Goal: Find contact information: Find contact information

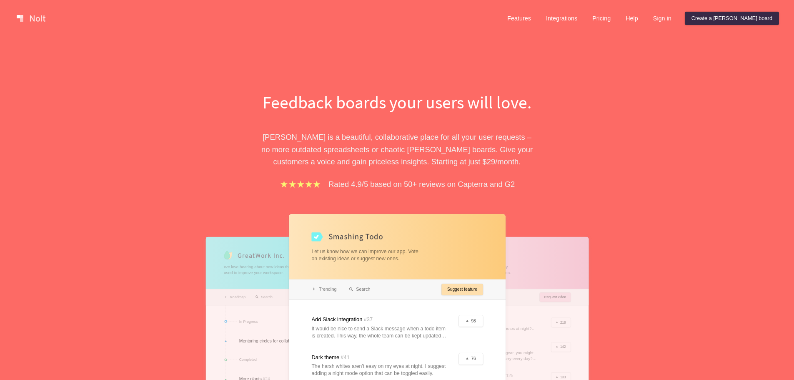
click at [645, 17] on link "Help" at bounding box center [632, 18] width 26 height 13
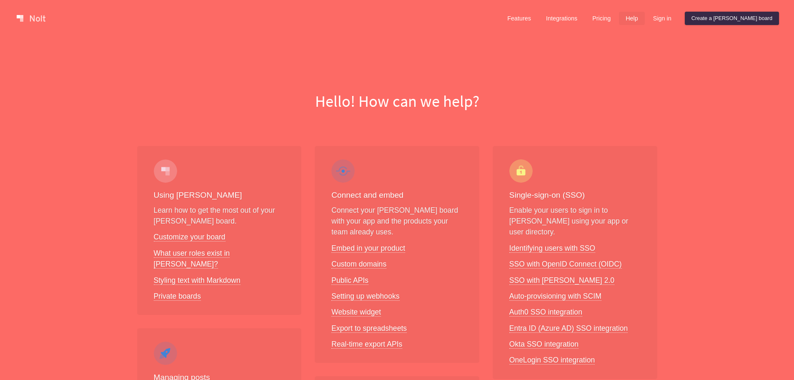
click at [645, 19] on link "Help" at bounding box center [632, 18] width 26 height 13
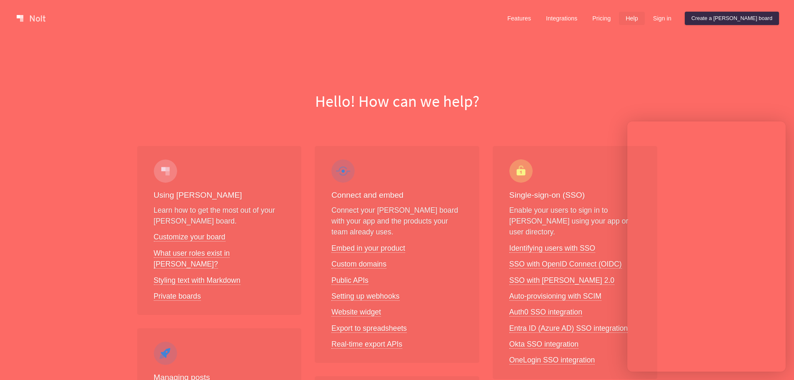
click at [645, 17] on link "Help" at bounding box center [632, 18] width 26 height 13
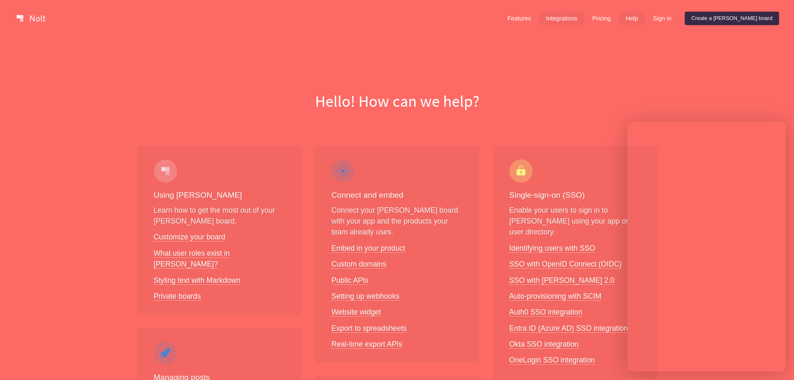
click at [584, 21] on link "Integrations" at bounding box center [561, 18] width 45 height 13
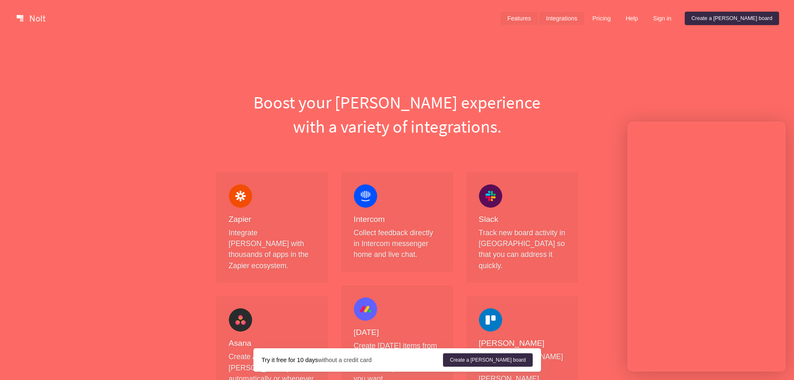
click at [537, 22] on link "Features" at bounding box center [518, 18] width 37 height 13
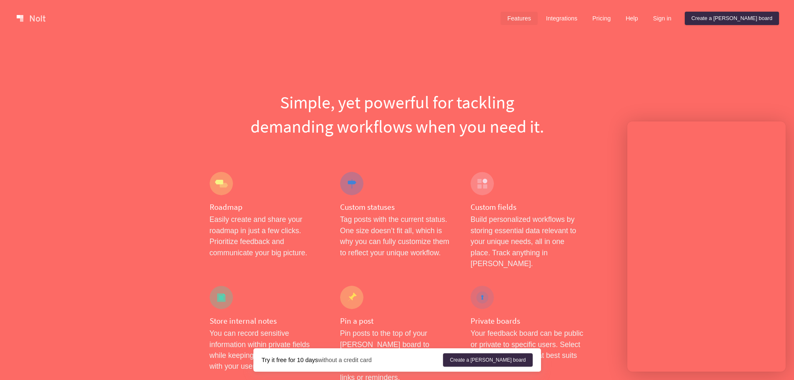
click at [20, 22] on link at bounding box center [30, 18] width 35 height 13
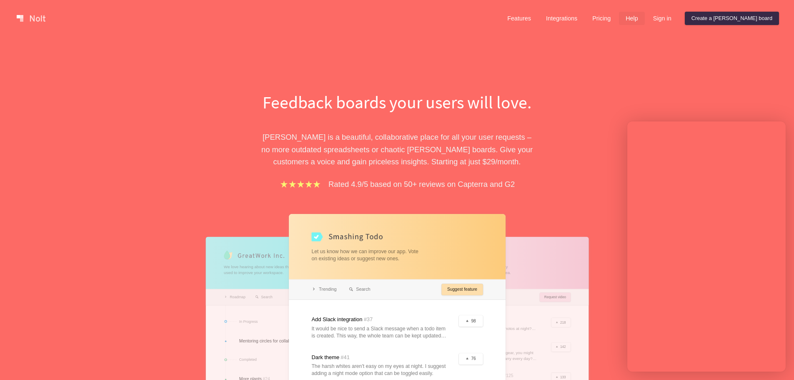
click at [645, 19] on link "Help" at bounding box center [632, 18] width 26 height 13
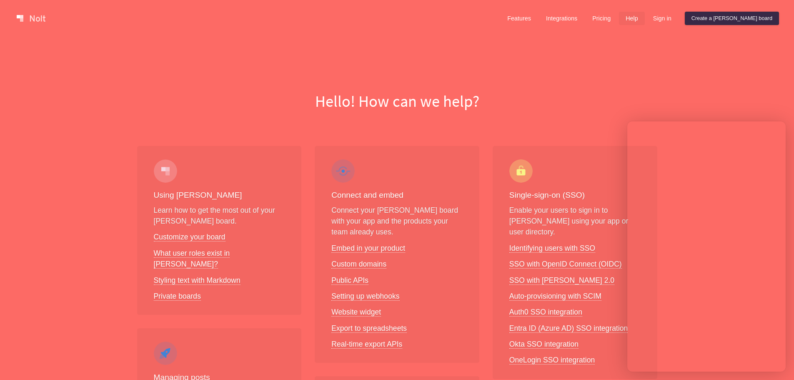
click at [645, 19] on link "Help" at bounding box center [632, 18] width 26 height 13
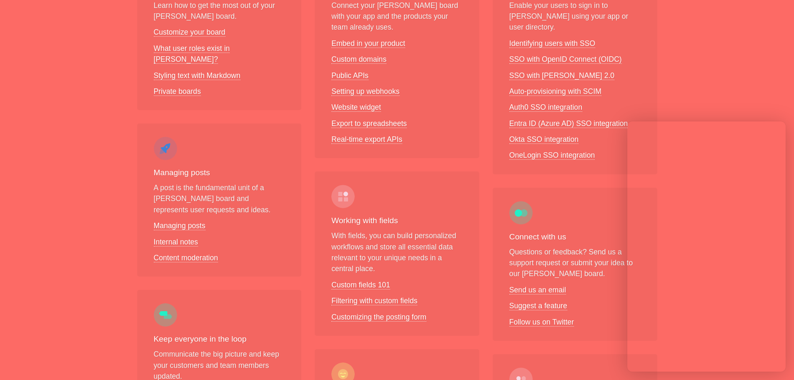
scroll to position [244, 0]
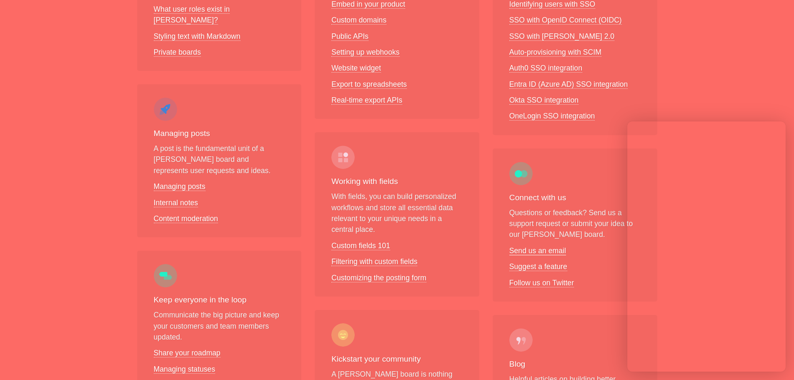
click at [550, 246] on link "Send us an email" at bounding box center [537, 250] width 57 height 9
click at [555, 246] on link "Send us an email" at bounding box center [537, 250] width 57 height 9
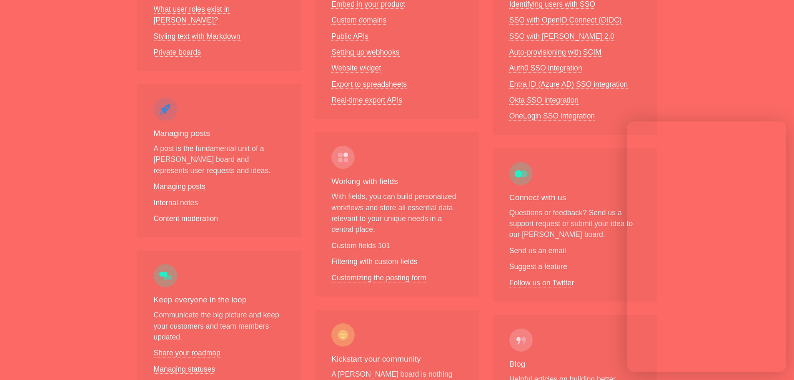
click at [555, 246] on link "Send us an email" at bounding box center [537, 250] width 57 height 9
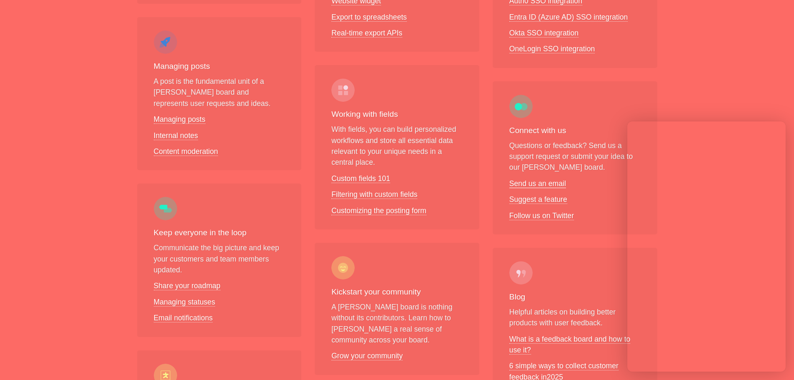
click at [540, 179] on link "Send us an email" at bounding box center [537, 183] width 57 height 9
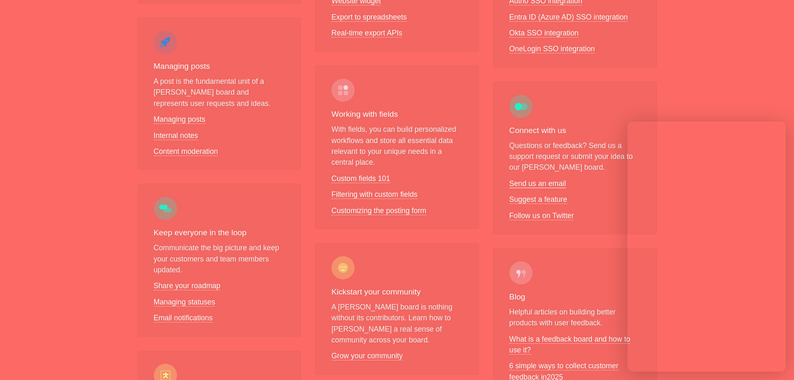
click at [540, 179] on link "Send us an email" at bounding box center [537, 183] width 57 height 9
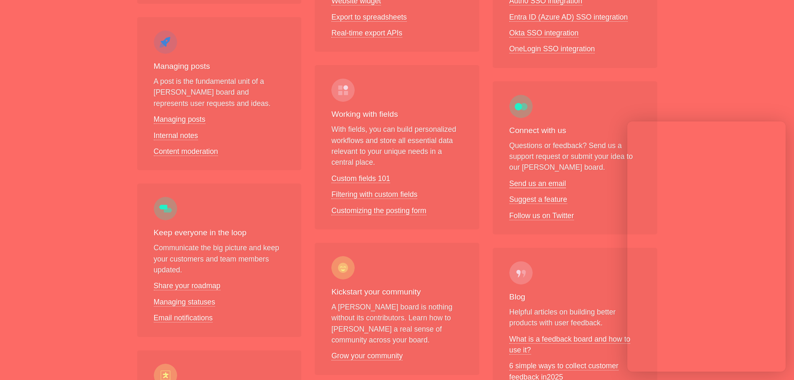
click at [540, 179] on link "Send us an email" at bounding box center [537, 183] width 57 height 9
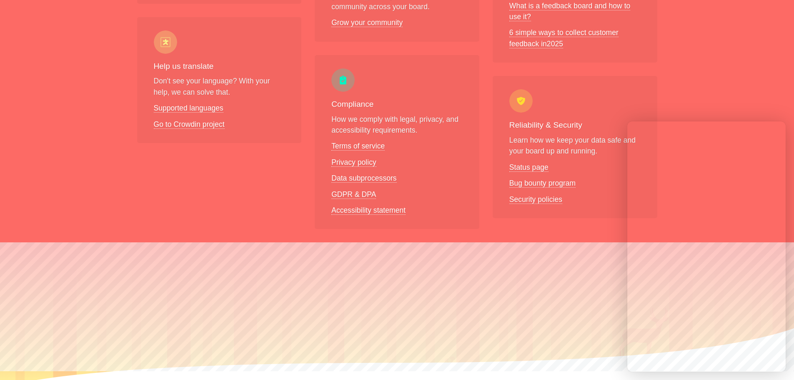
scroll to position [644, 0]
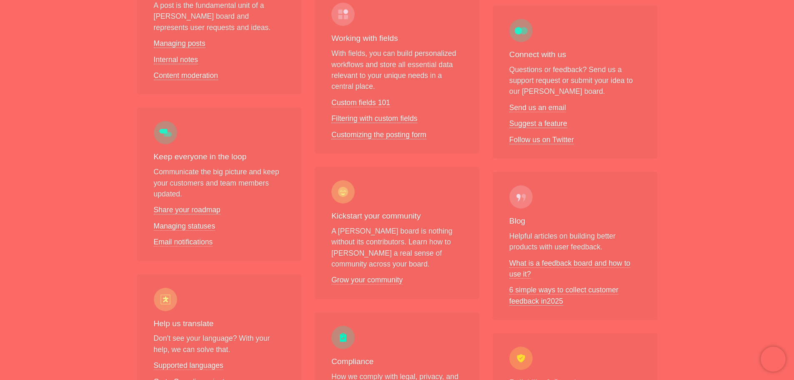
scroll to position [390, 0]
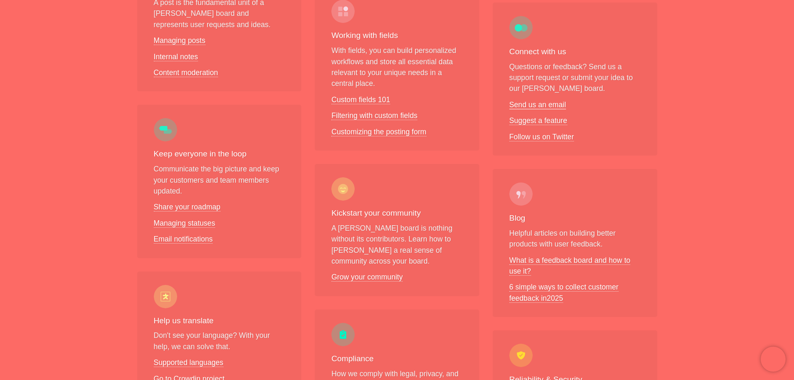
click at [542, 100] on link "Send us an email" at bounding box center [537, 104] width 57 height 9
